Goal: Task Accomplishment & Management: Manage account settings

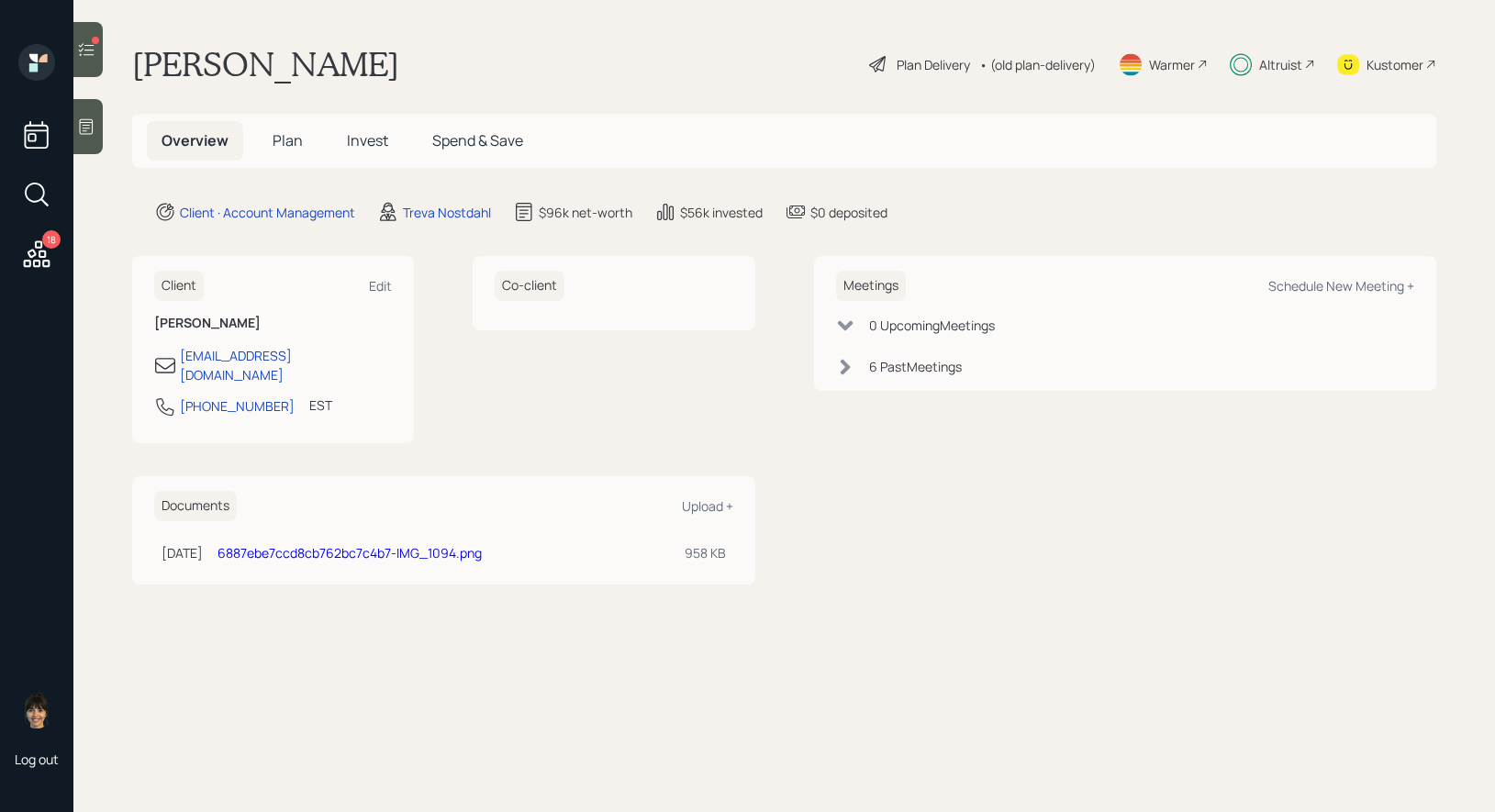
click at [93, 45] on icon at bounding box center [87, 50] width 16 height 13
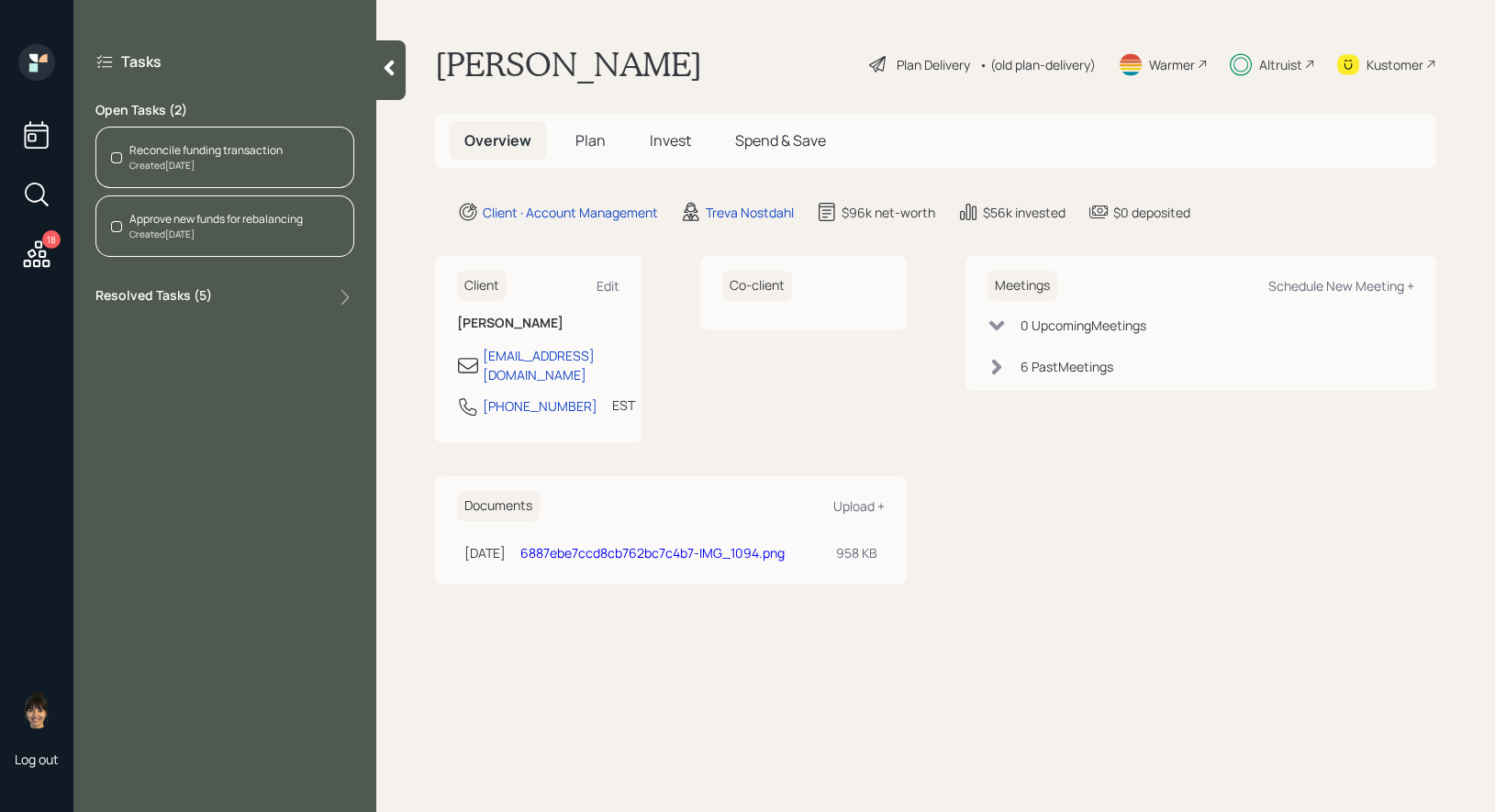
click at [220, 152] on div "Reconcile funding transaction" at bounding box center [206, 151] width 154 height 17
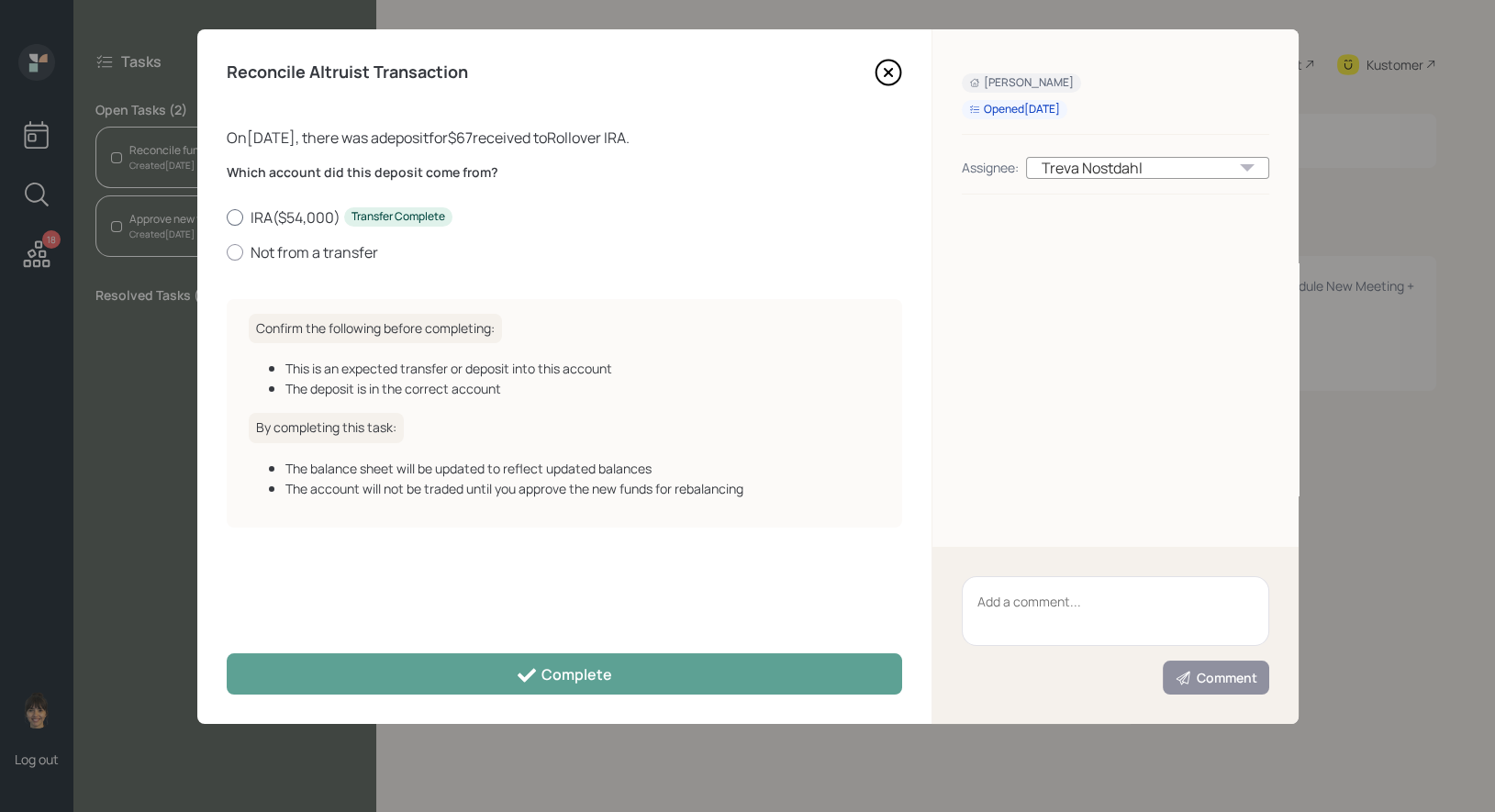
click at [236, 215] on div at bounding box center [235, 217] width 17 height 17
click at [227, 217] on input "IRA ( $54,000 ) Transfer Complete" at bounding box center [226, 217] width 1 height 1
radio input "true"
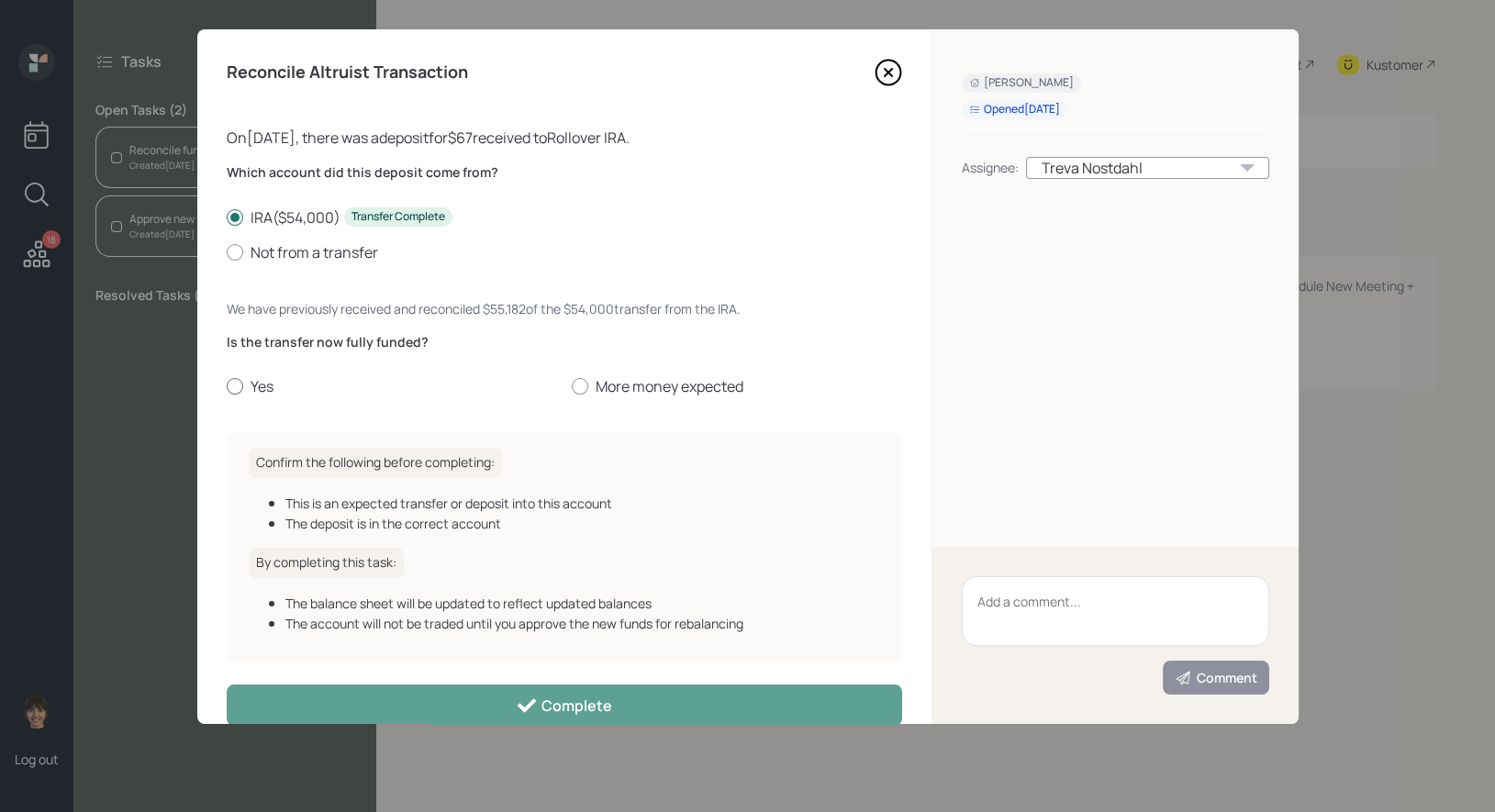
click at [231, 385] on div at bounding box center [235, 386] width 17 height 17
click at [227, 386] on input "Yes" at bounding box center [226, 386] width 1 height 1
radio input "true"
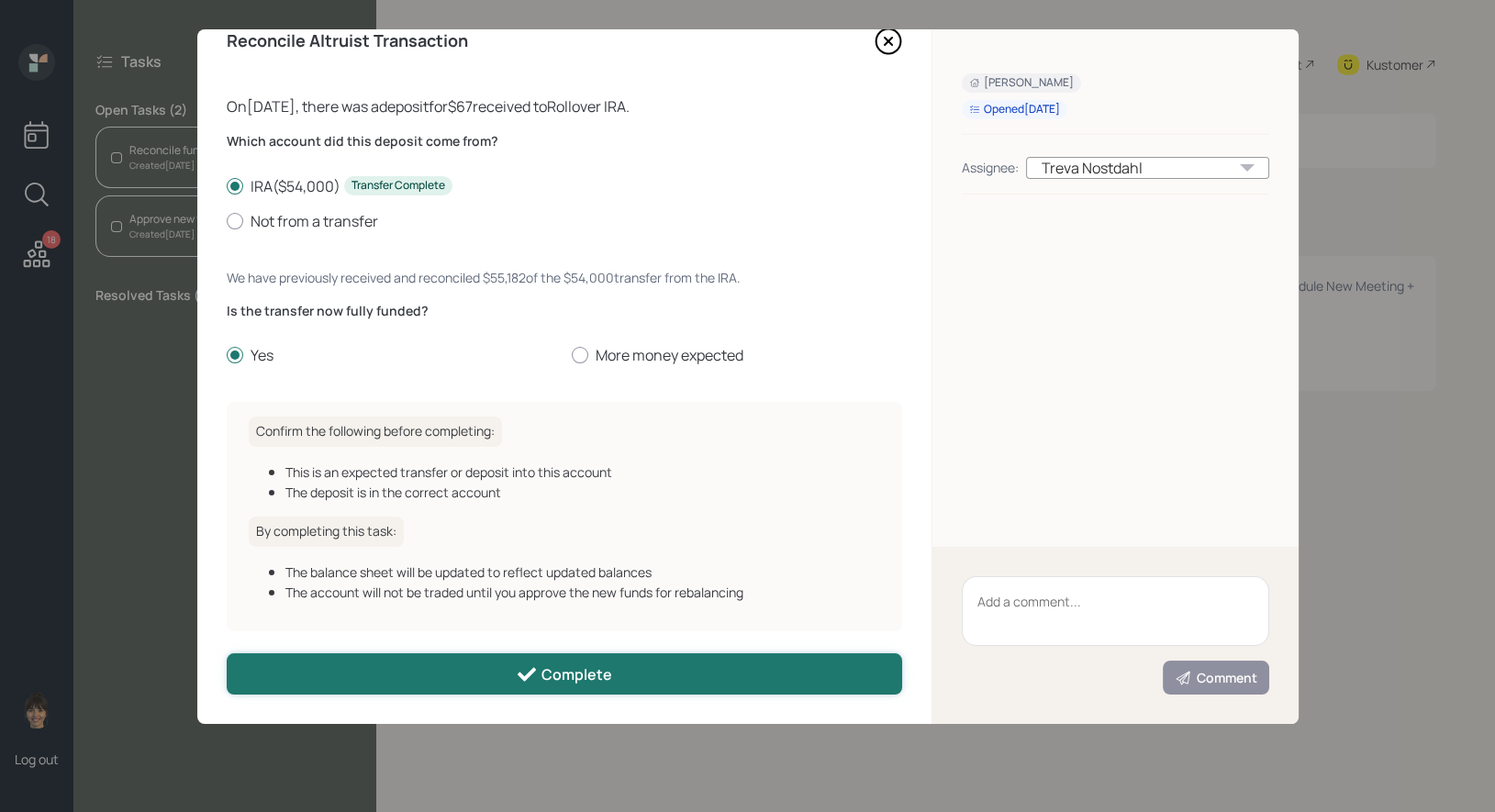
click at [346, 673] on button "Complete" at bounding box center [565, 674] width 676 height 42
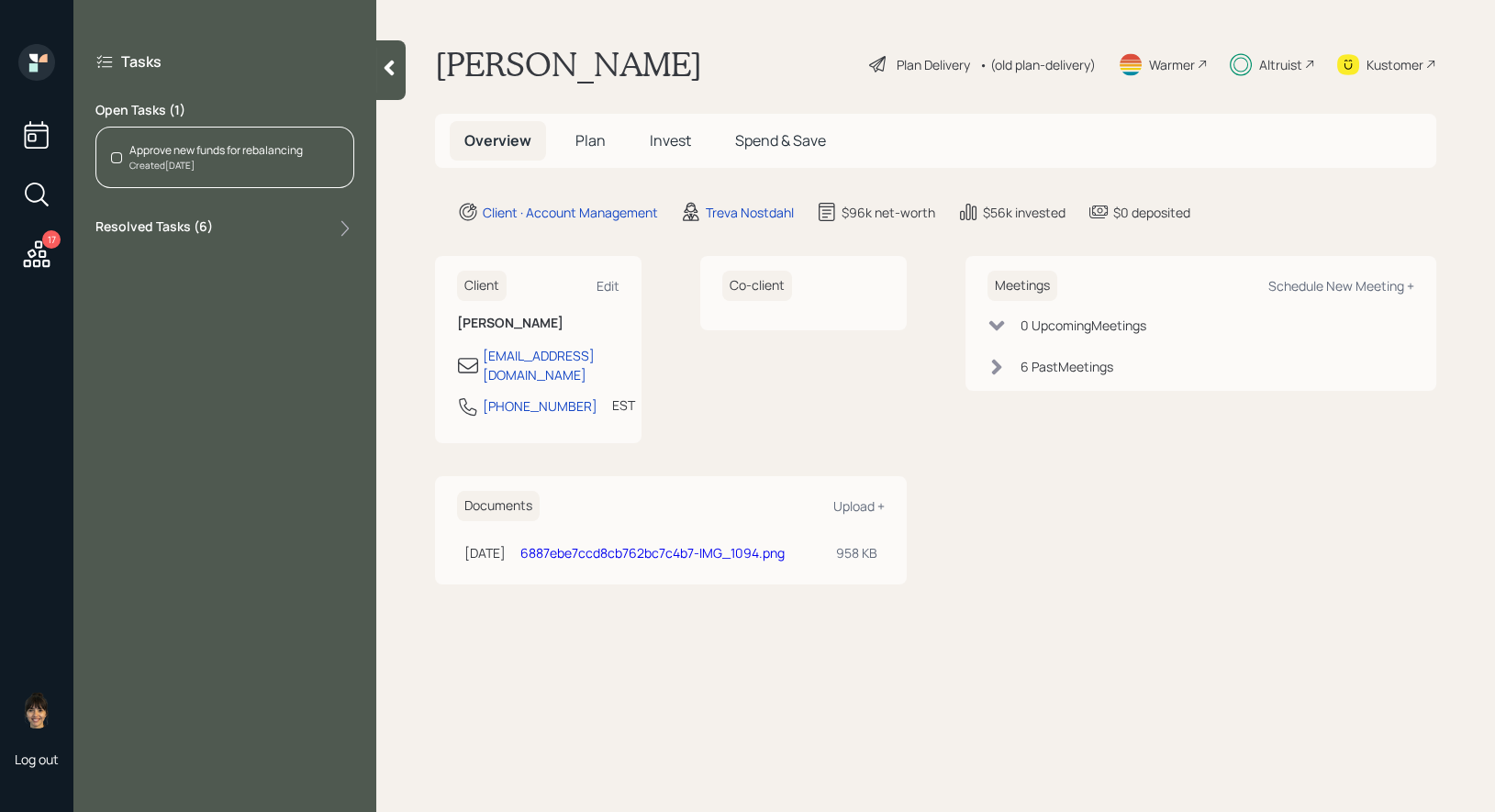
click at [170, 145] on div "Approve new funds for rebalancing" at bounding box center [216, 151] width 173 height 17
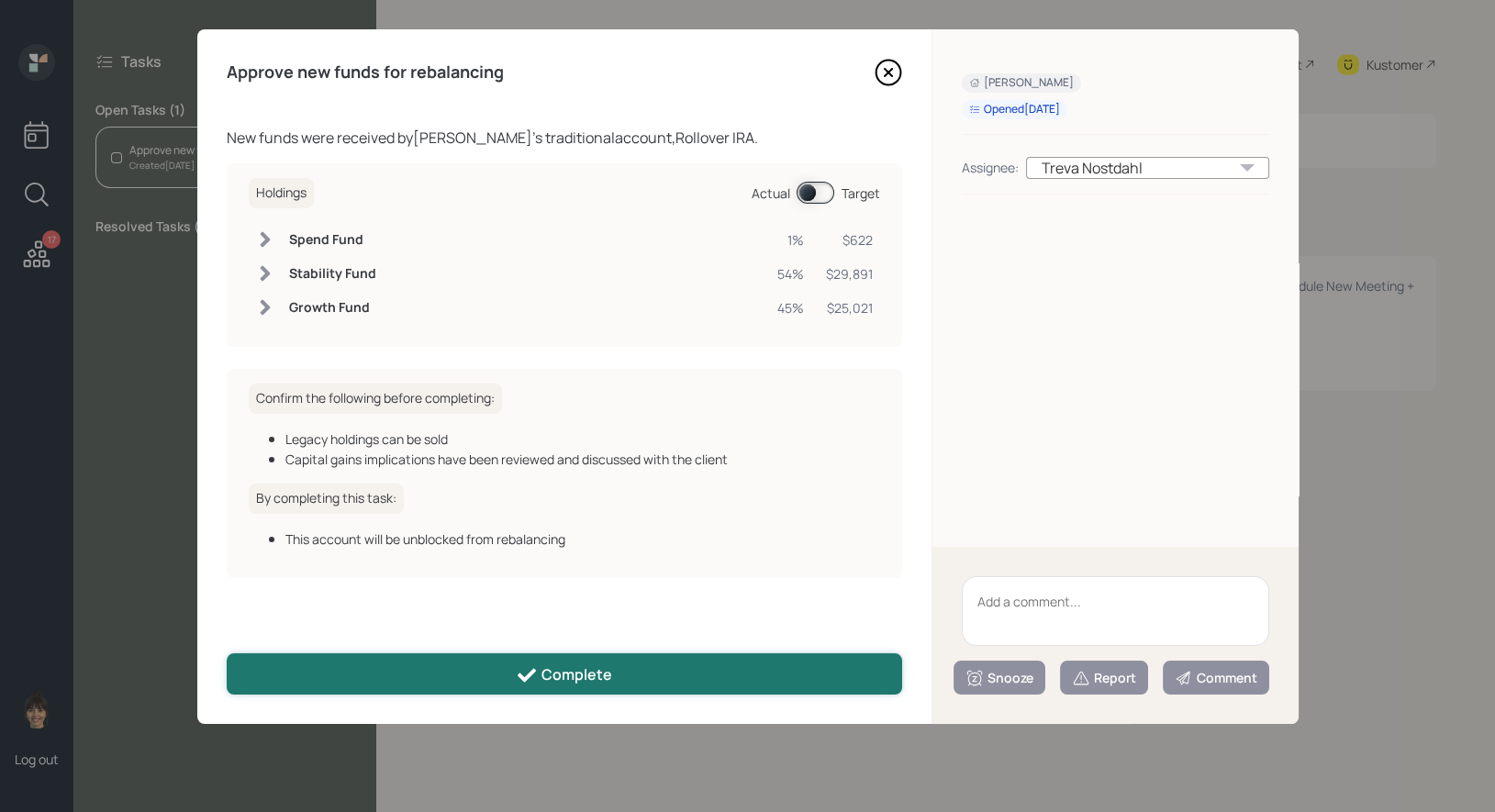
click at [406, 668] on button "Complete" at bounding box center [565, 674] width 676 height 42
